Goal: Task Accomplishment & Management: Use online tool/utility

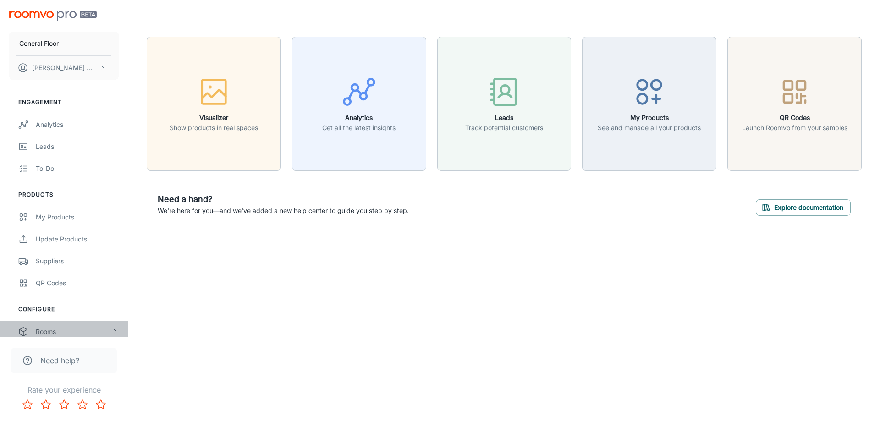
click at [61, 334] on div "Rooms" at bounding box center [74, 332] width 76 height 10
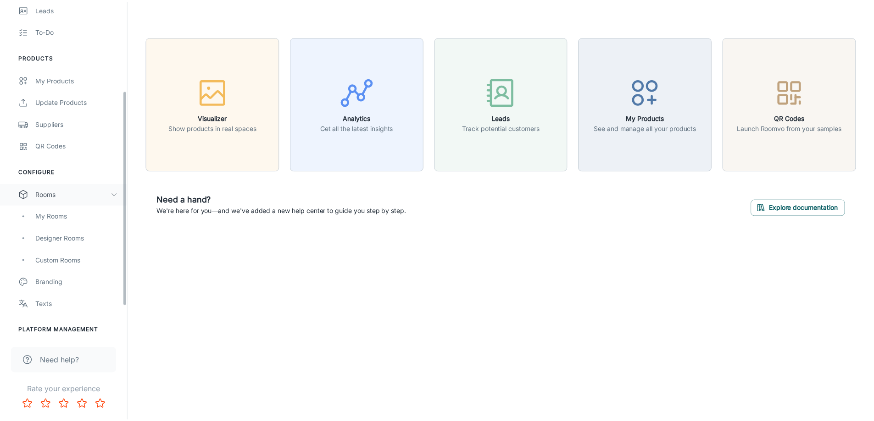
scroll to position [183, 0]
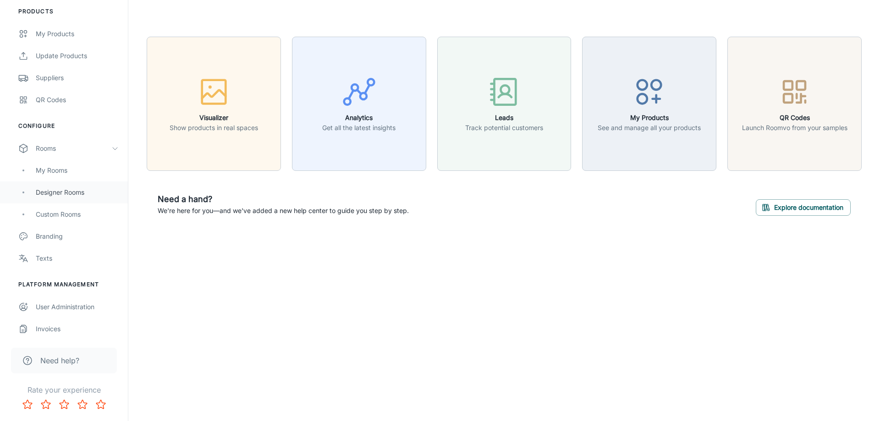
click at [65, 192] on div "Designer Rooms" at bounding box center [77, 193] width 83 height 10
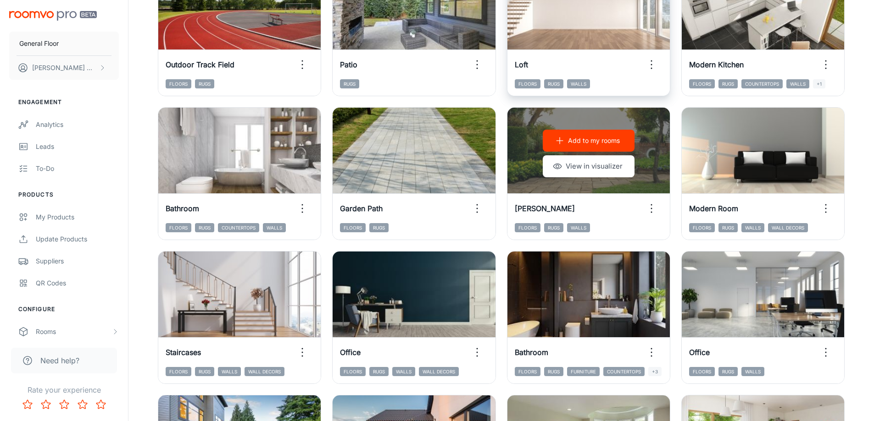
scroll to position [183, 0]
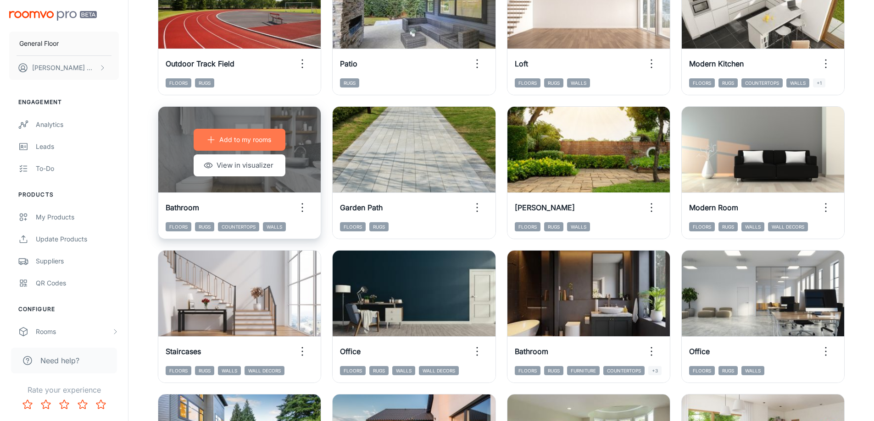
click at [228, 138] on p "Add to my rooms" at bounding box center [245, 140] width 52 height 10
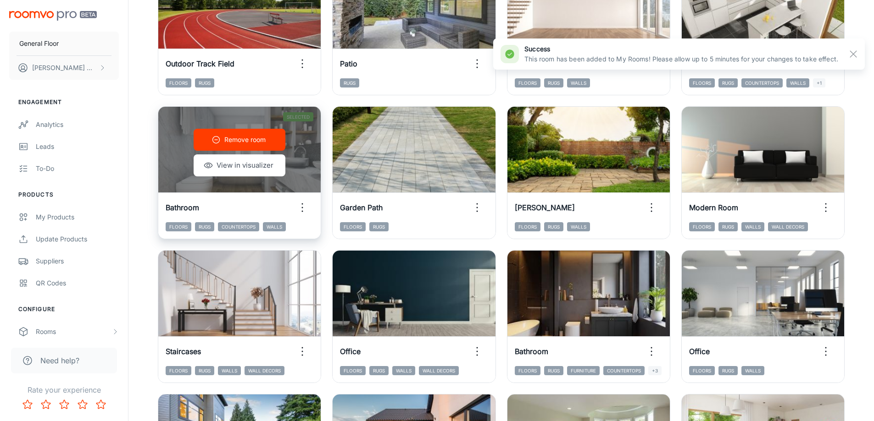
click at [306, 205] on icon "button" at bounding box center [302, 207] width 15 height 15
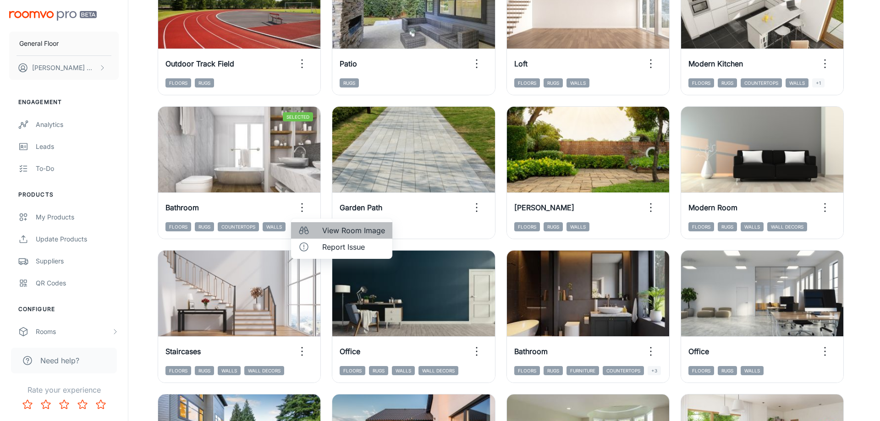
click at [330, 232] on span "View Room Image" at bounding box center [353, 230] width 63 height 11
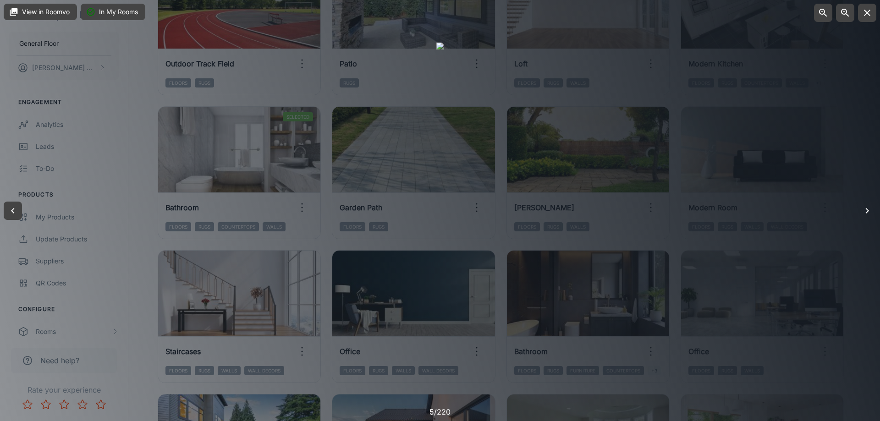
click at [869, 210] on icon "button" at bounding box center [867, 210] width 11 height 11
click at [869, 7] on icon "button" at bounding box center [867, 12] width 11 height 11
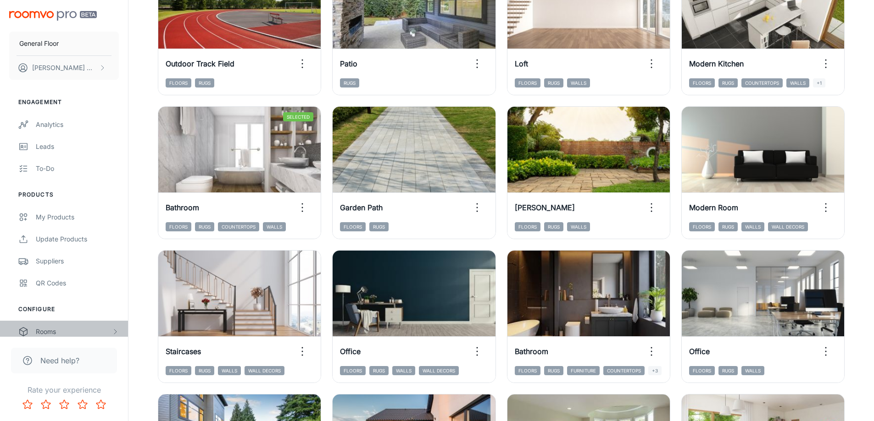
click at [56, 329] on div "Rooms" at bounding box center [74, 332] width 76 height 10
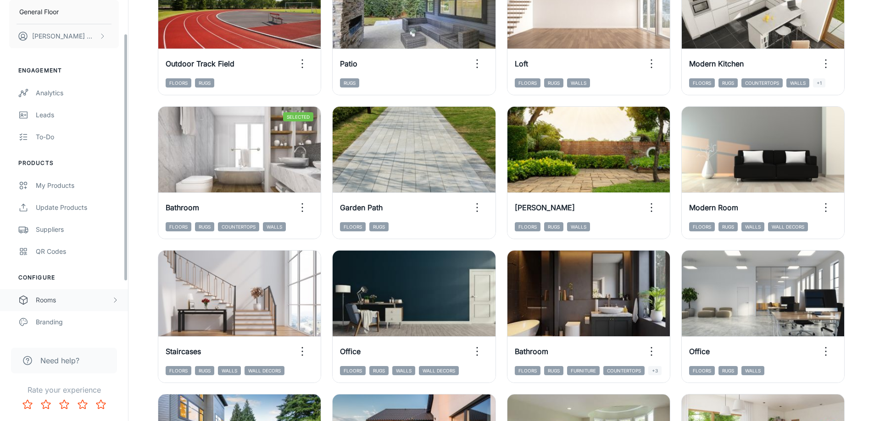
scroll to position [46, 0]
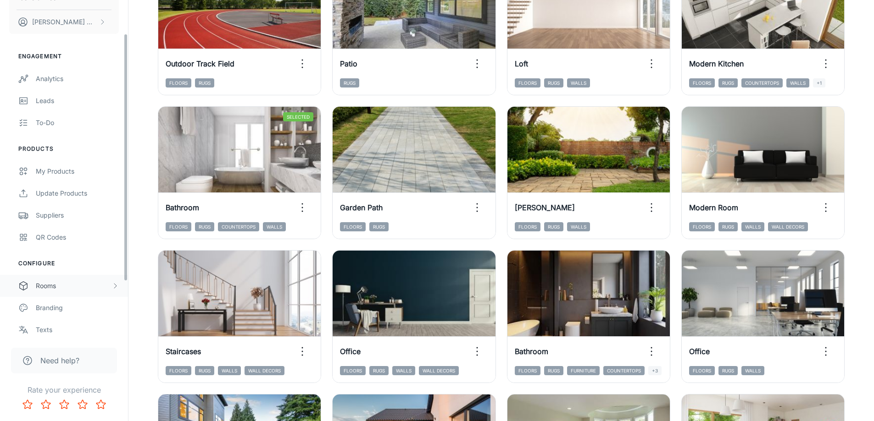
click at [54, 285] on div "Rooms" at bounding box center [74, 286] width 76 height 10
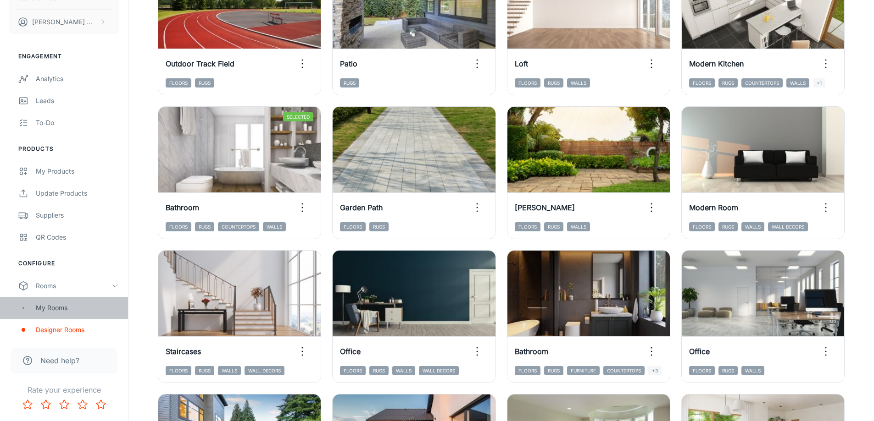
click at [65, 308] on div "My Rooms" at bounding box center [77, 308] width 83 height 10
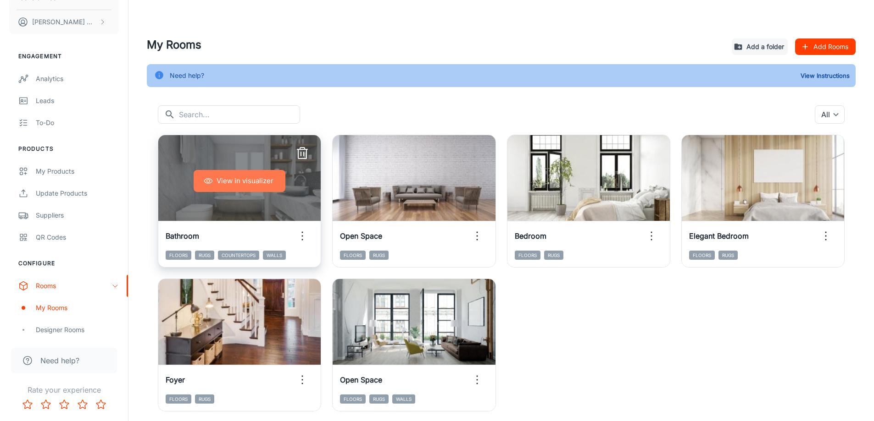
click at [244, 185] on button "View in visualizer" at bounding box center [240, 181] width 92 height 22
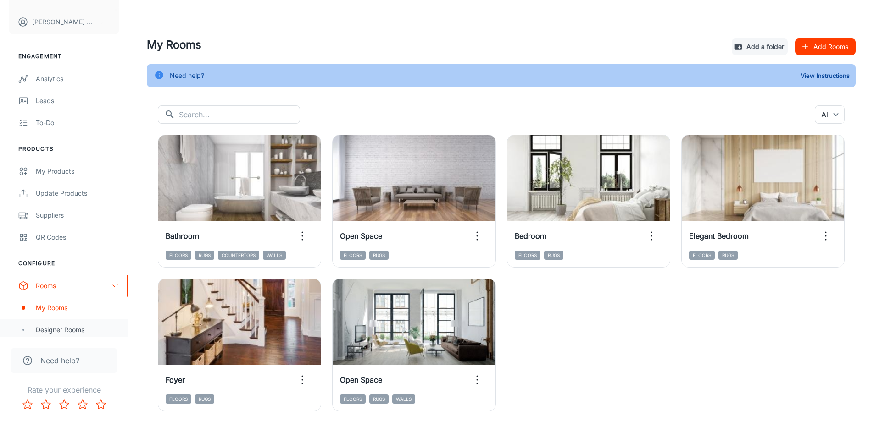
click at [61, 329] on div "Designer Rooms" at bounding box center [77, 330] width 83 height 10
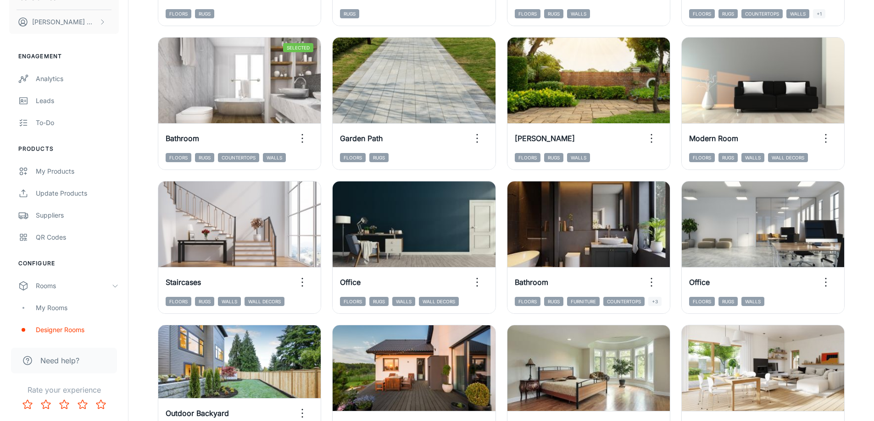
scroll to position [275, 0]
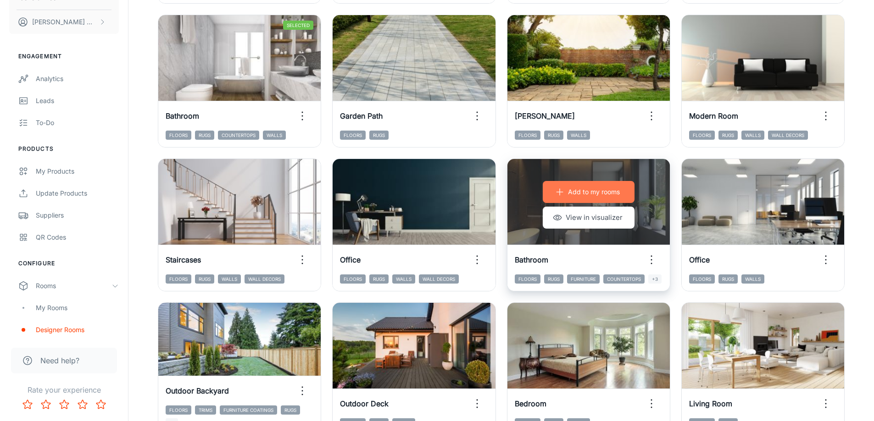
click at [577, 191] on p "Add to my rooms" at bounding box center [594, 192] width 52 height 10
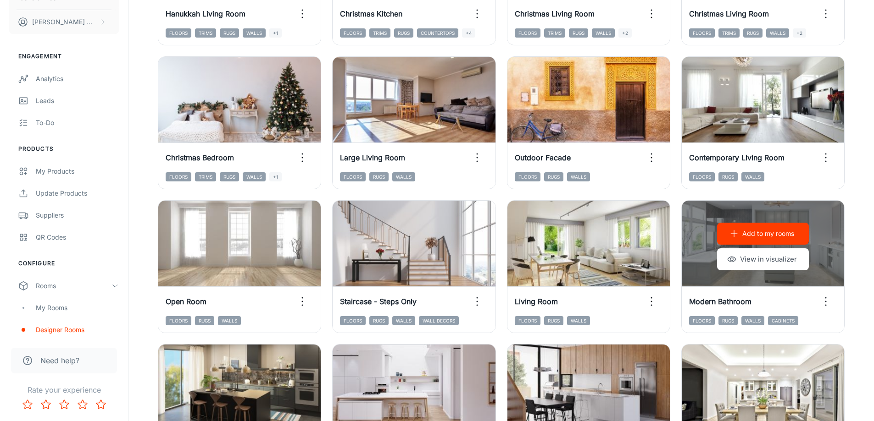
scroll to position [825, 0]
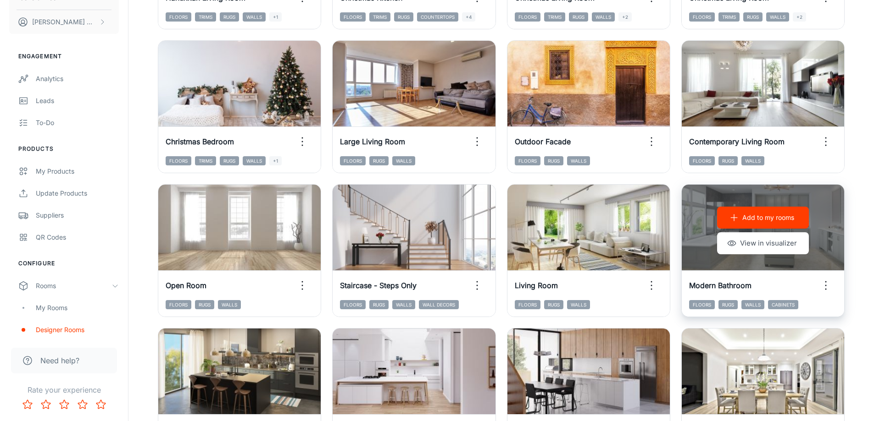
click at [758, 216] on p "Add to my rooms" at bounding box center [768, 218] width 52 height 10
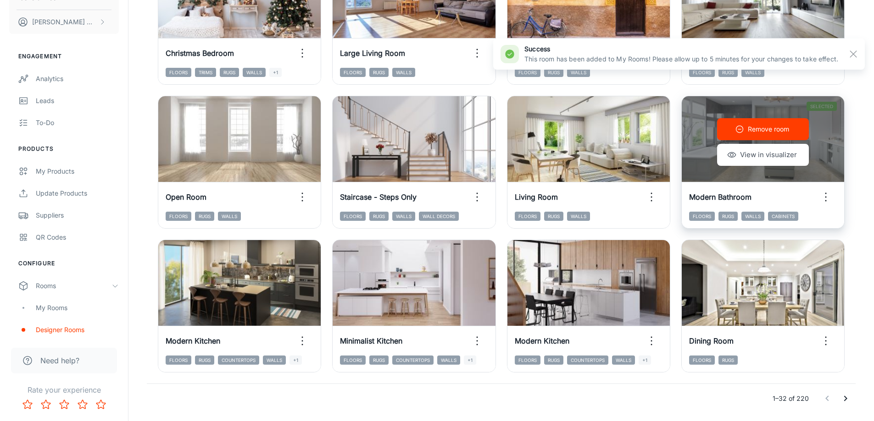
scroll to position [917, 0]
